Goal: Understand process/instructions: Learn how to perform a task or action

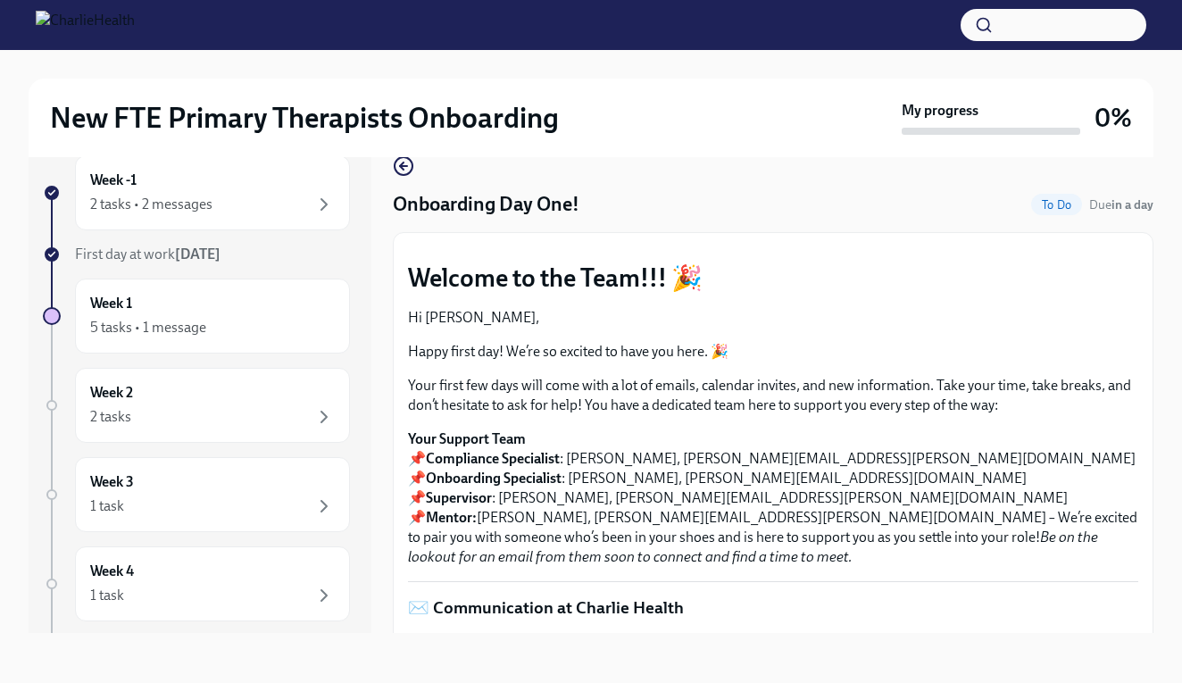
scroll to position [30, 0]
click at [303, 330] on div "5 tasks • 1 message" at bounding box center [212, 327] width 245 height 21
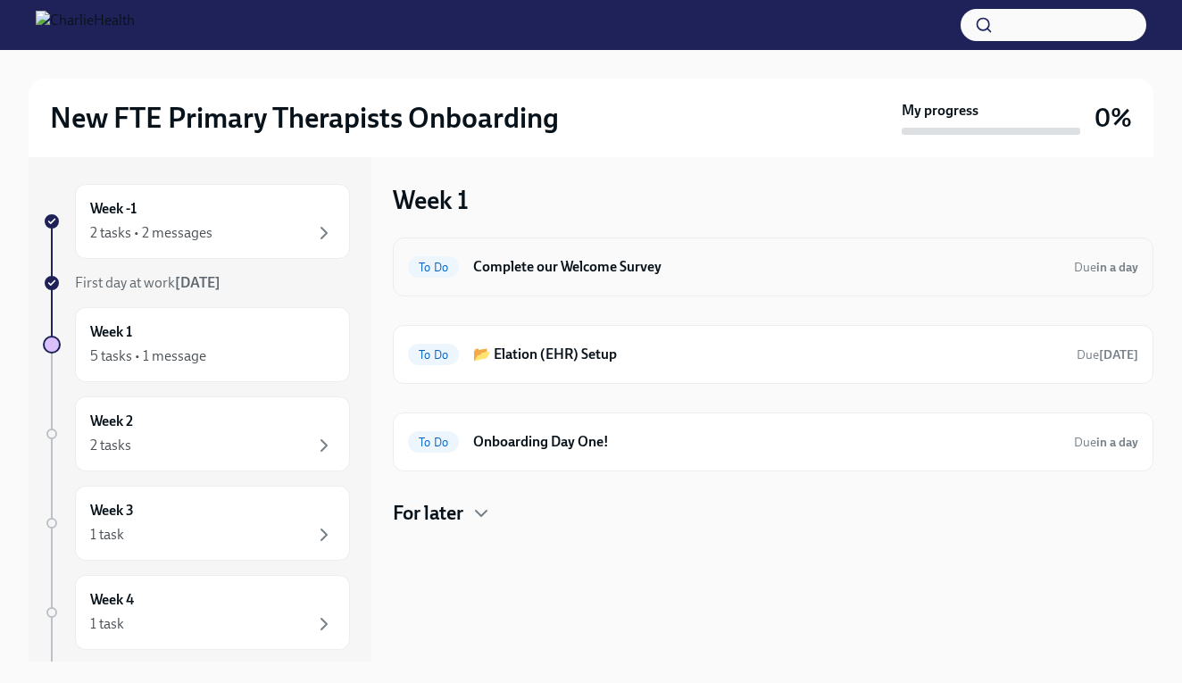
click at [607, 269] on h6 "Complete our Welcome Survey" at bounding box center [766, 267] width 587 height 20
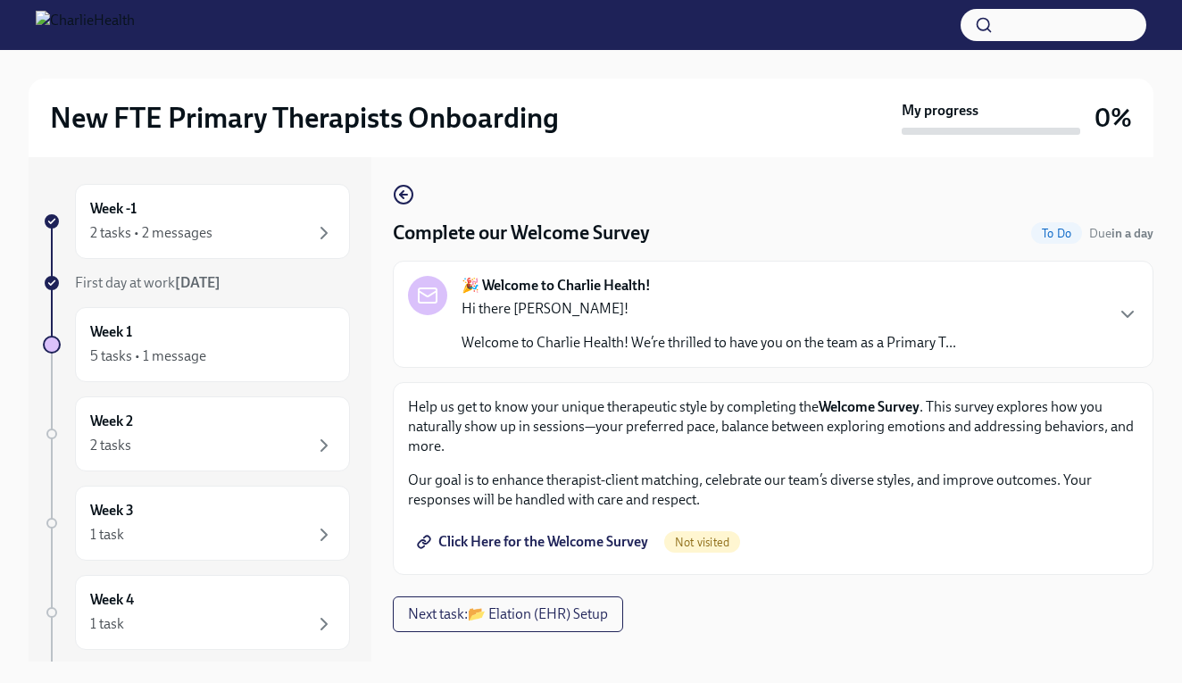
click at [596, 548] on span "Click Here for the Welcome Survey" at bounding box center [535, 542] width 228 height 18
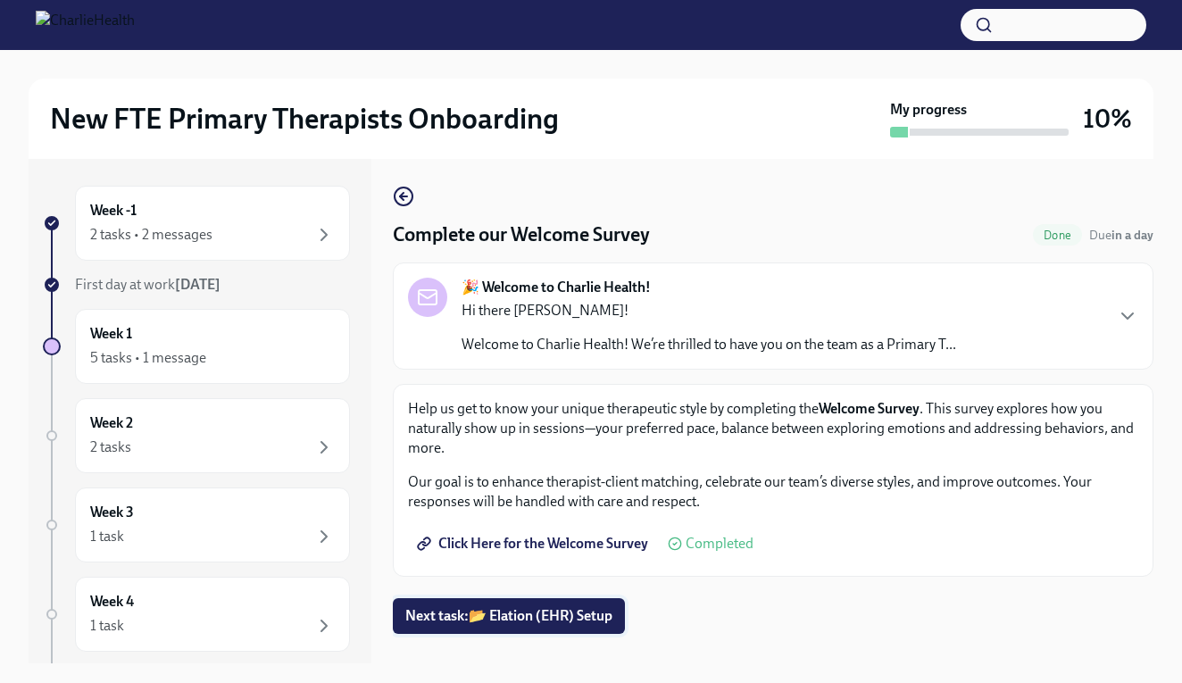
click at [583, 622] on span "Next task : 📂 Elation (EHR) Setup" at bounding box center [508, 616] width 207 height 18
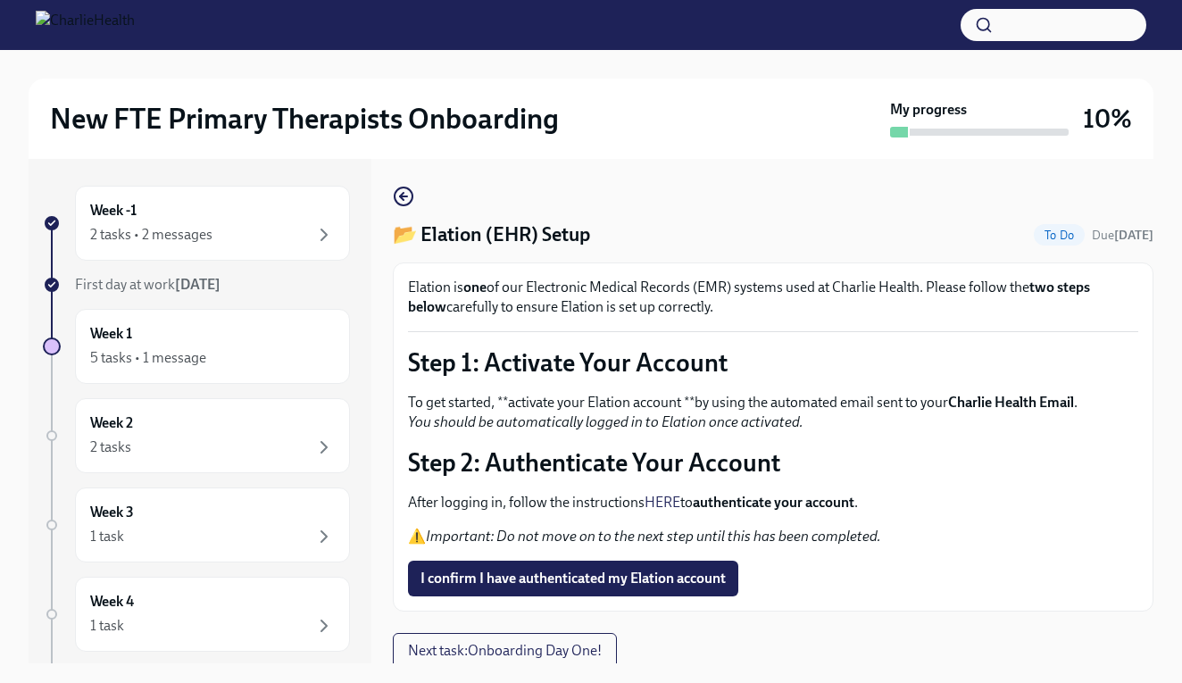
click at [1025, 402] on strong "Charlie Health Email" at bounding box center [1011, 402] width 126 height 17
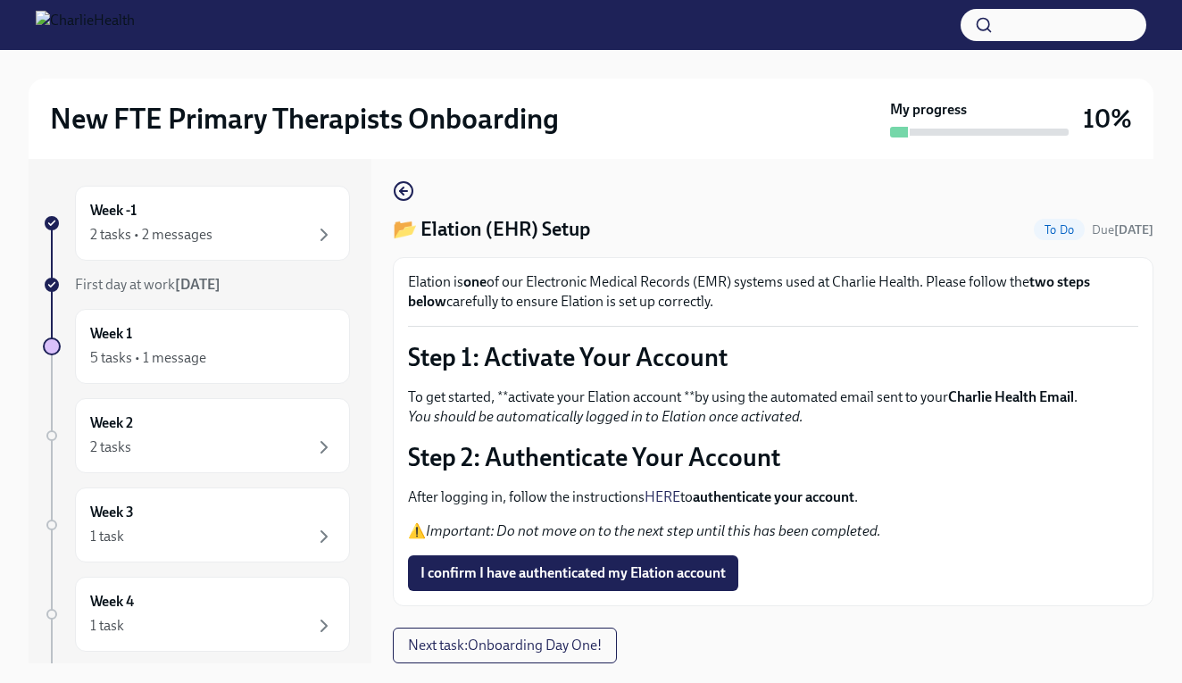
scroll to position [5, 0]
click at [667, 496] on link "HERE" at bounding box center [663, 496] width 36 height 17
click at [319, 229] on icon "button" at bounding box center [323, 234] width 21 height 21
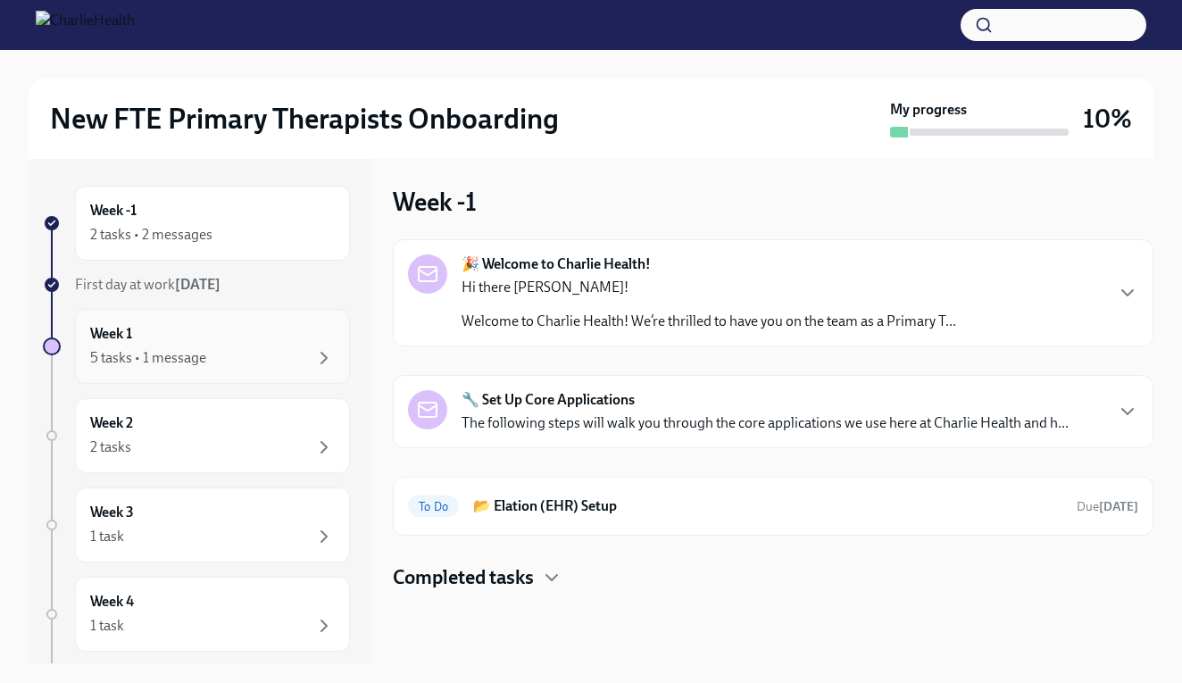
click at [229, 358] on div "5 tasks • 1 message" at bounding box center [212, 357] width 245 height 21
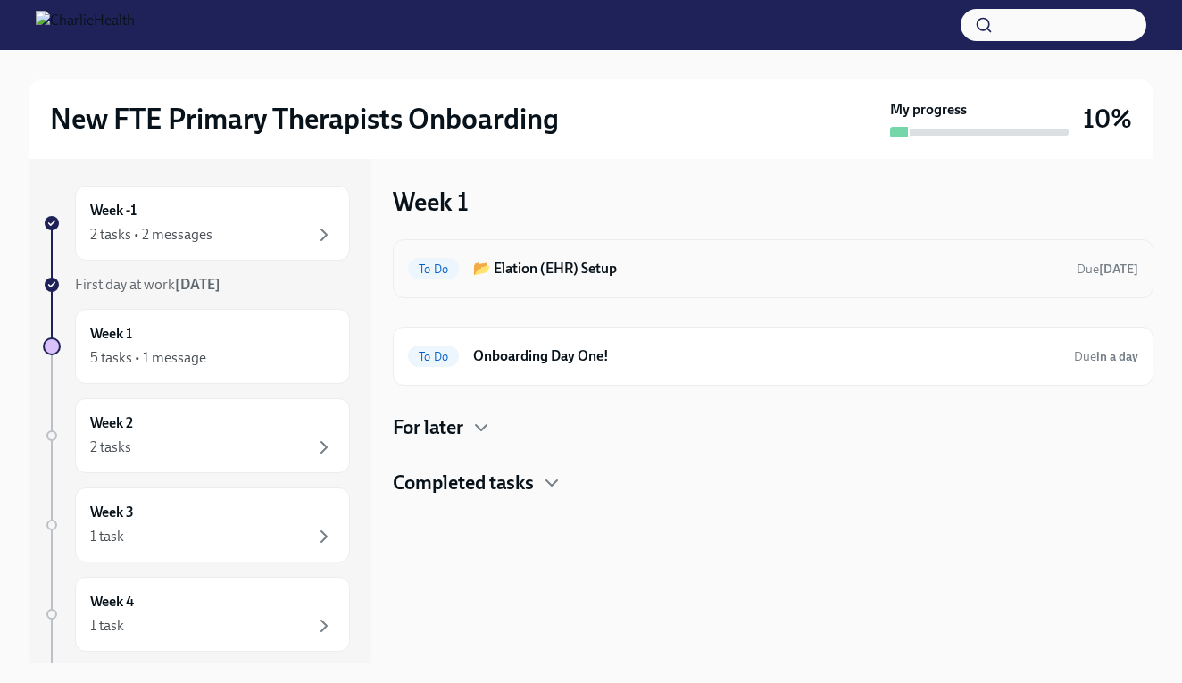
click at [607, 278] on h6 "📂 Elation (EHR) Setup" at bounding box center [767, 269] width 589 height 20
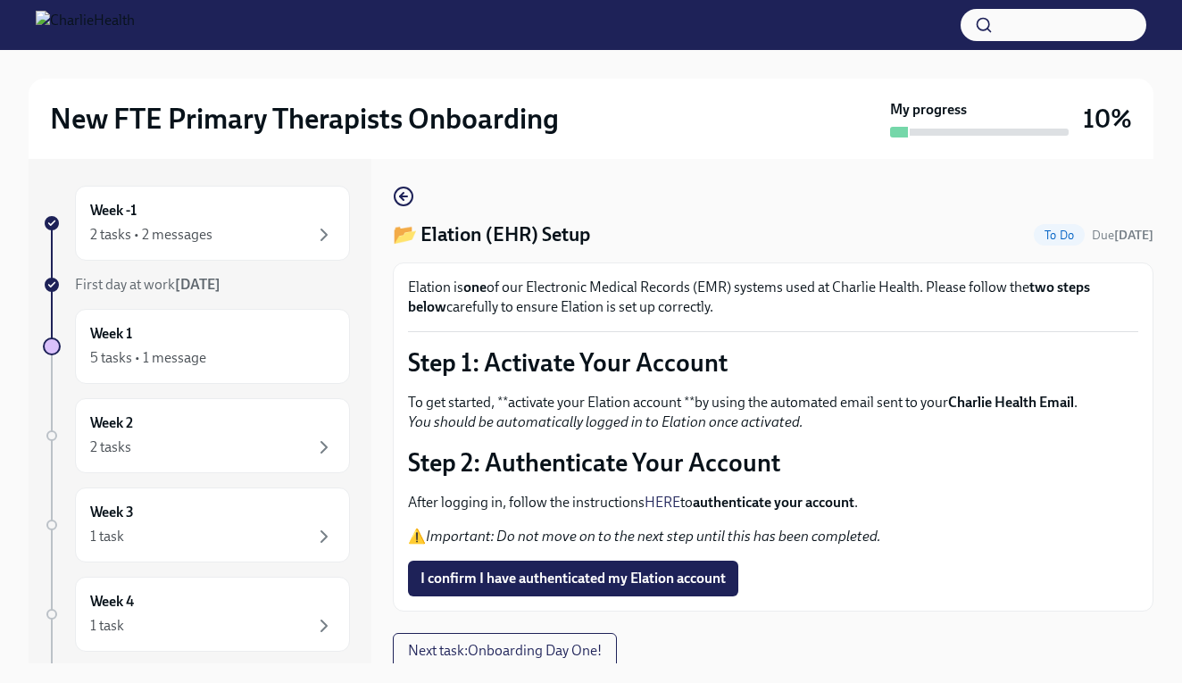
click at [971, 301] on p "Elation is one of our Electronic Medical Records (EMR) systems used at Charlie …" at bounding box center [773, 297] width 730 height 39
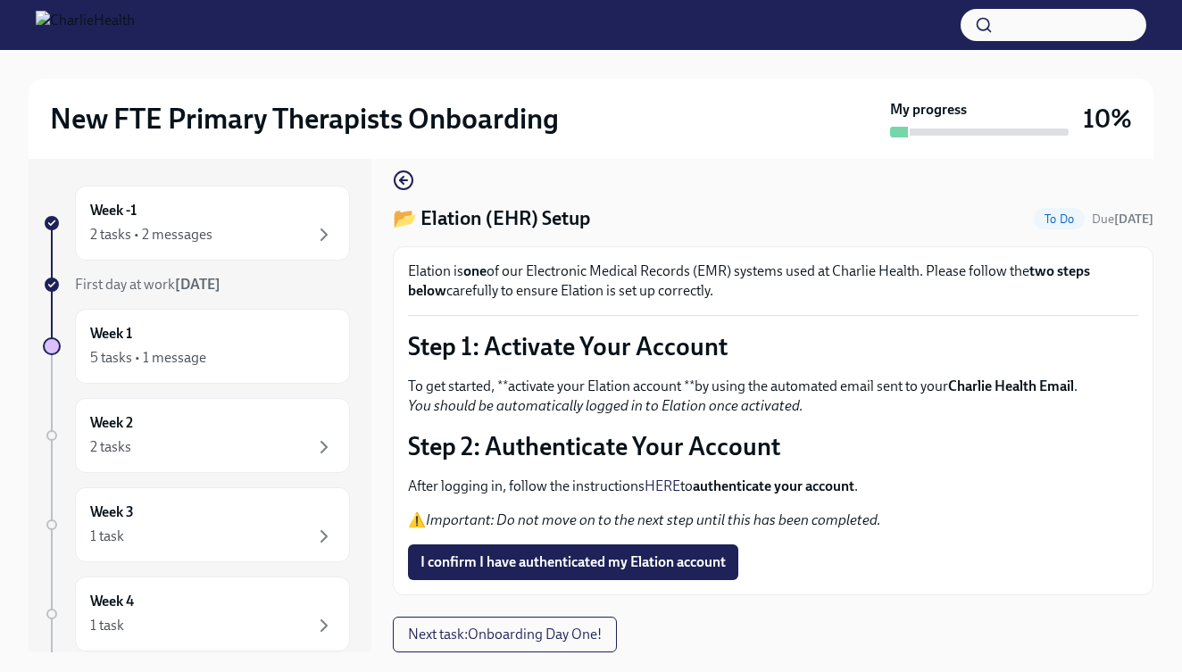
scroll to position [16, 0]
